Goal: Check status: Check status

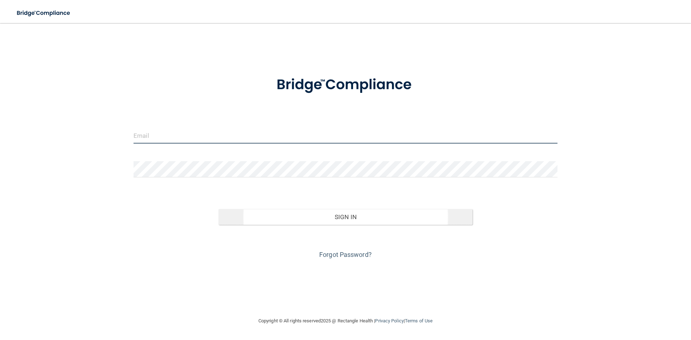
type input "[EMAIL_ADDRESS][DOMAIN_NAME]"
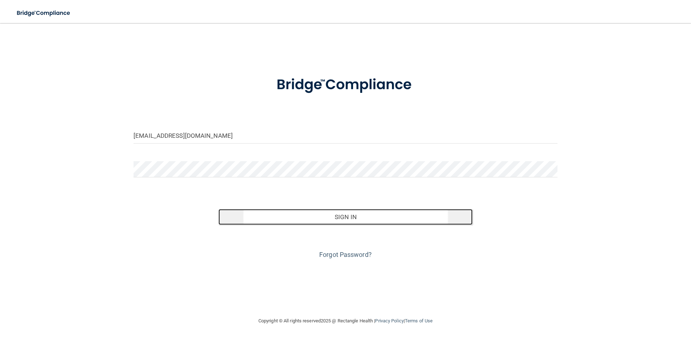
click at [361, 220] on button "Sign In" at bounding box center [346, 217] width 255 height 16
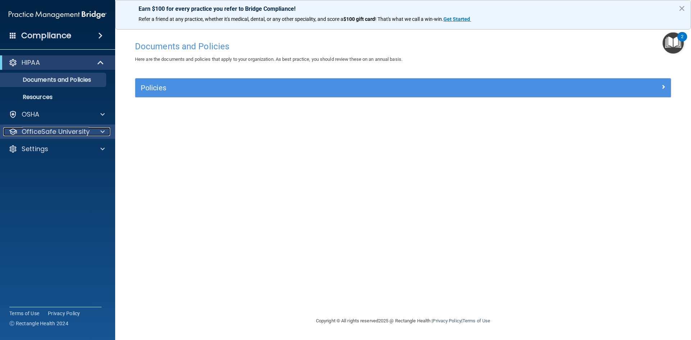
click at [104, 130] on span at bounding box center [102, 131] width 4 height 9
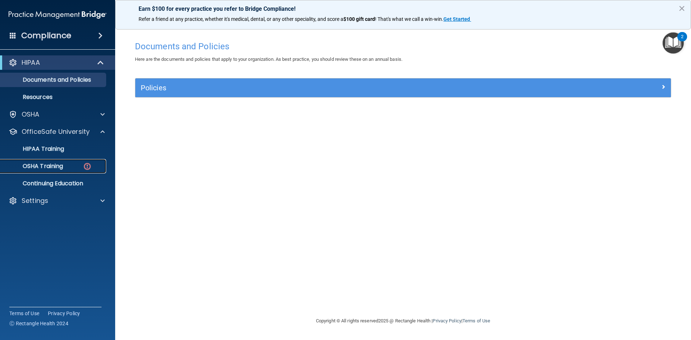
click at [87, 168] on img at bounding box center [87, 166] width 9 height 9
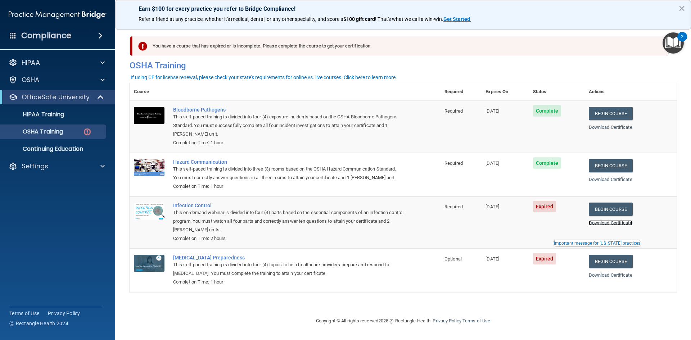
click at [619, 224] on link "Download Certificate" at bounding box center [611, 222] width 44 height 5
click at [621, 210] on link "Begin Course" at bounding box center [611, 209] width 44 height 13
click at [603, 266] on link "Begin Course" at bounding box center [611, 261] width 44 height 13
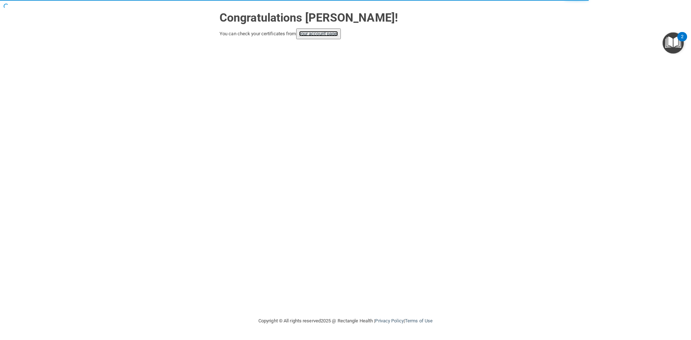
click at [333, 32] on link "your account page!" at bounding box center [318, 33] width 39 height 5
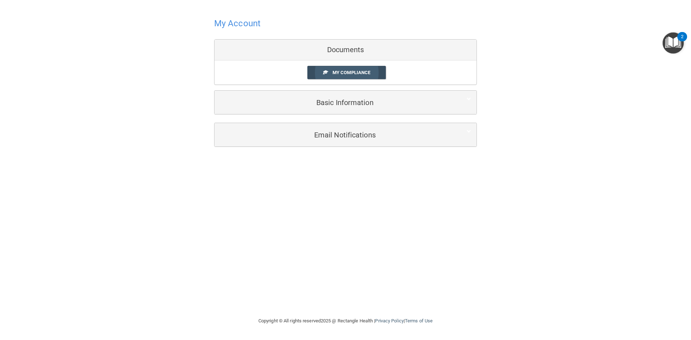
click at [333, 74] on span "My Compliance" at bounding box center [352, 72] width 38 height 5
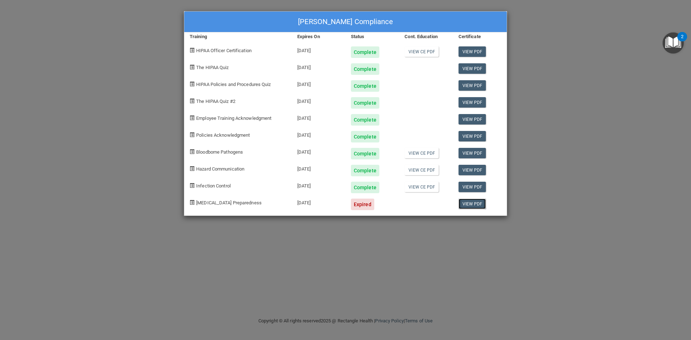
click at [477, 201] on link "View PDF" at bounding box center [473, 204] width 28 height 10
click at [360, 206] on div "Expired" at bounding box center [362, 205] width 23 height 12
click at [314, 203] on div "03/15/2024" at bounding box center [319, 201] width 54 height 17
click at [360, 203] on div "Expired" at bounding box center [362, 205] width 23 height 12
click at [361, 203] on div "Expired" at bounding box center [362, 205] width 23 height 12
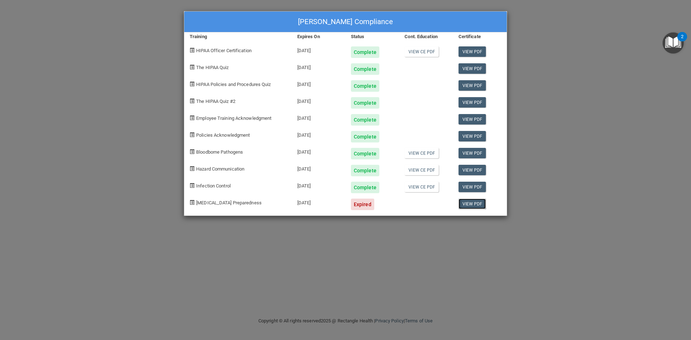
click at [477, 202] on link "View PDF" at bounding box center [473, 204] width 28 height 10
click at [236, 201] on span "[MEDICAL_DATA] Preparedness" at bounding box center [229, 202] width 66 height 5
click at [236, 202] on span "COVID-19 Preparedness" at bounding box center [229, 202] width 66 height 5
click at [318, 203] on div "03/15/2024" at bounding box center [319, 201] width 54 height 17
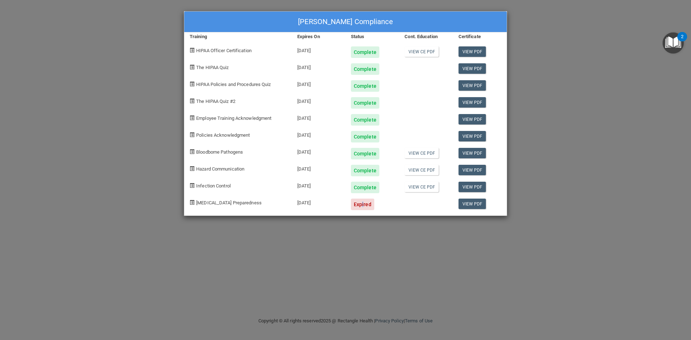
click at [361, 206] on div "Expired" at bounding box center [362, 205] width 23 height 12
click at [365, 211] on div "Elizabeth Dainesi's Compliance Training Expires On Status Cont. Education Certi…" at bounding box center [345, 113] width 323 height 205
click at [309, 203] on div "03/15/2024" at bounding box center [319, 201] width 54 height 17
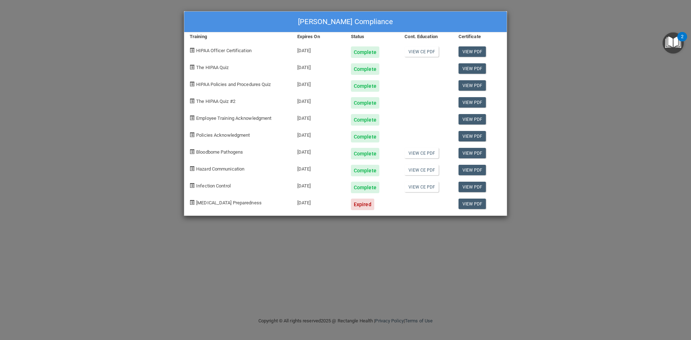
click at [234, 202] on span "COVID-19 Preparedness" at bounding box center [229, 202] width 66 height 5
click at [436, 153] on link "View CE PDF" at bounding box center [422, 153] width 34 height 10
click at [424, 168] on link "View CE PDF" at bounding box center [422, 170] width 34 height 10
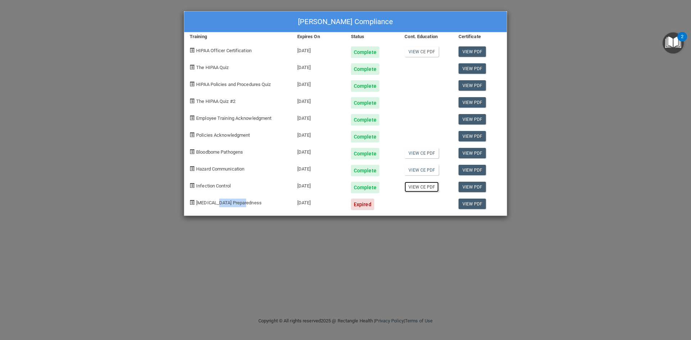
click at [424, 187] on link "View CE PDF" at bounding box center [422, 187] width 34 height 10
click at [198, 204] on span "COVID-19 Preparedness" at bounding box center [229, 202] width 66 height 5
click at [192, 204] on span at bounding box center [192, 202] width 5 height 5
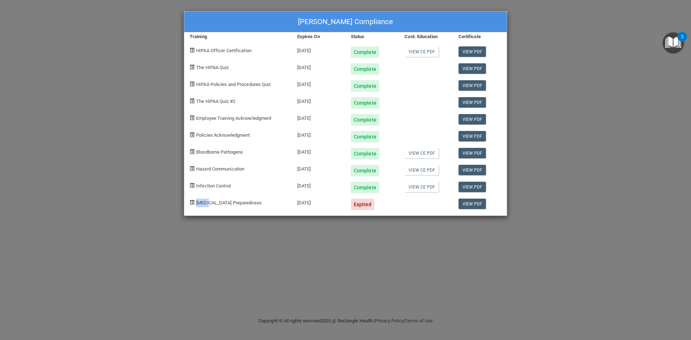
click at [192, 204] on span at bounding box center [192, 202] width 5 height 5
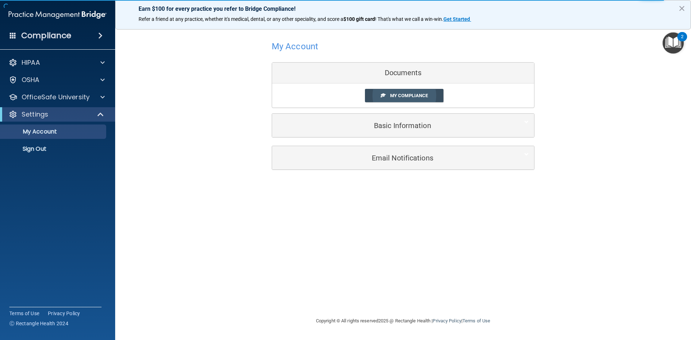
click at [415, 92] on link "My Compliance" at bounding box center [404, 95] width 79 height 13
click at [415, 96] on span "My Compliance" at bounding box center [409, 95] width 38 height 5
click at [393, 96] on span "My Compliance" at bounding box center [409, 95] width 38 height 5
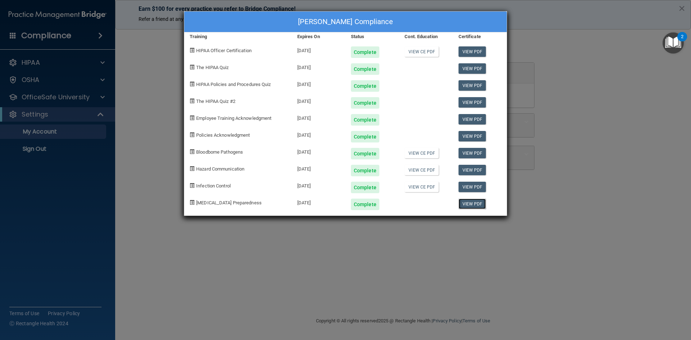
click at [465, 205] on link "View PDF" at bounding box center [473, 204] width 28 height 10
